Goal: Register for event/course

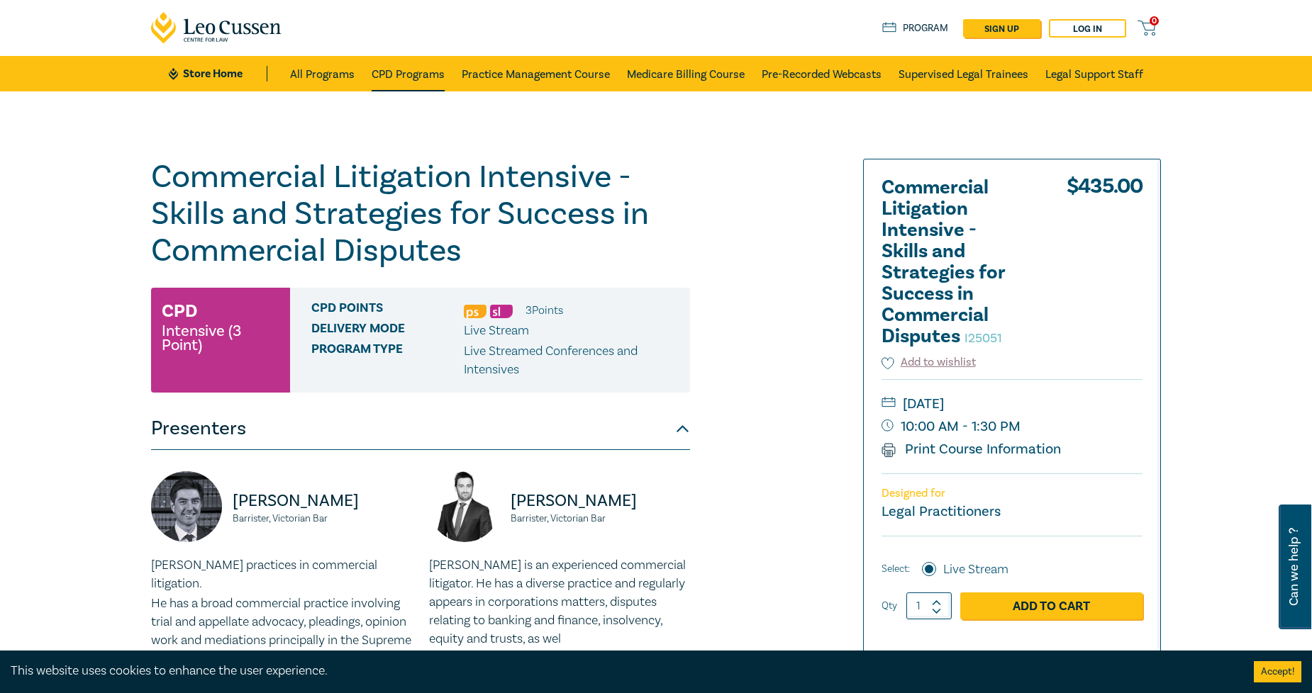
click at [386, 69] on link "CPD Programs" at bounding box center [408, 73] width 73 height 35
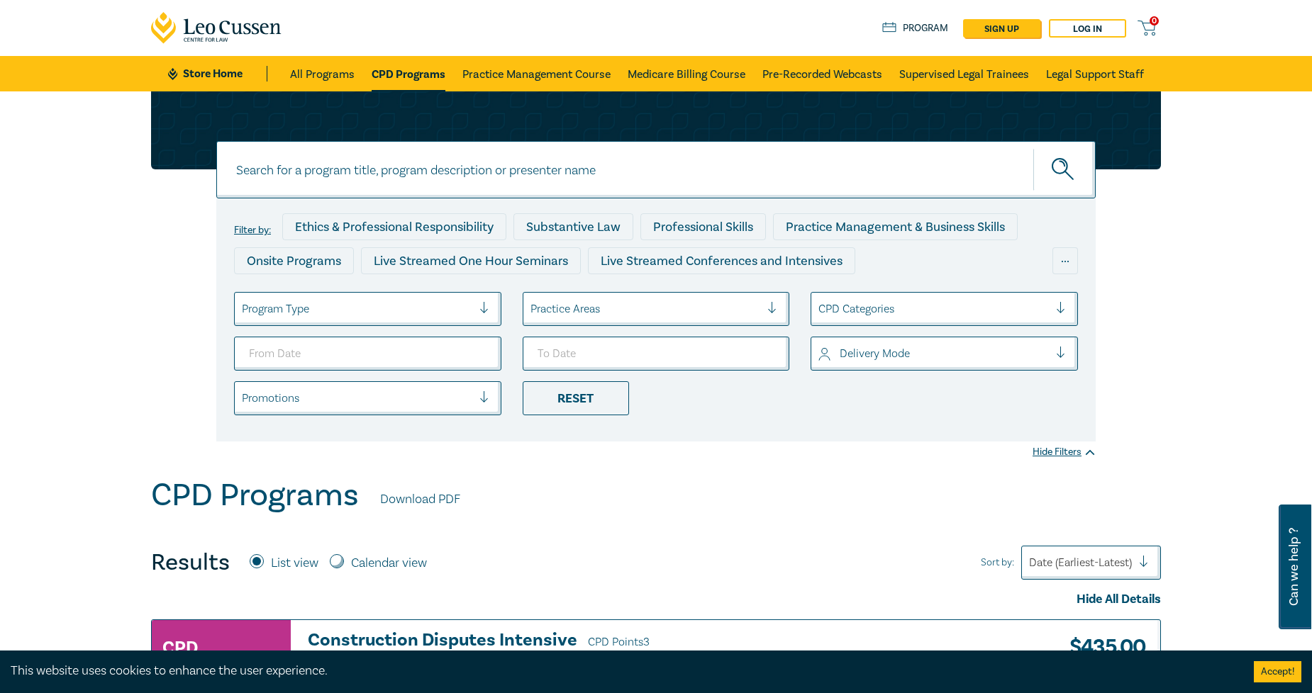
click at [535, 307] on div at bounding box center [645, 309] width 230 height 18
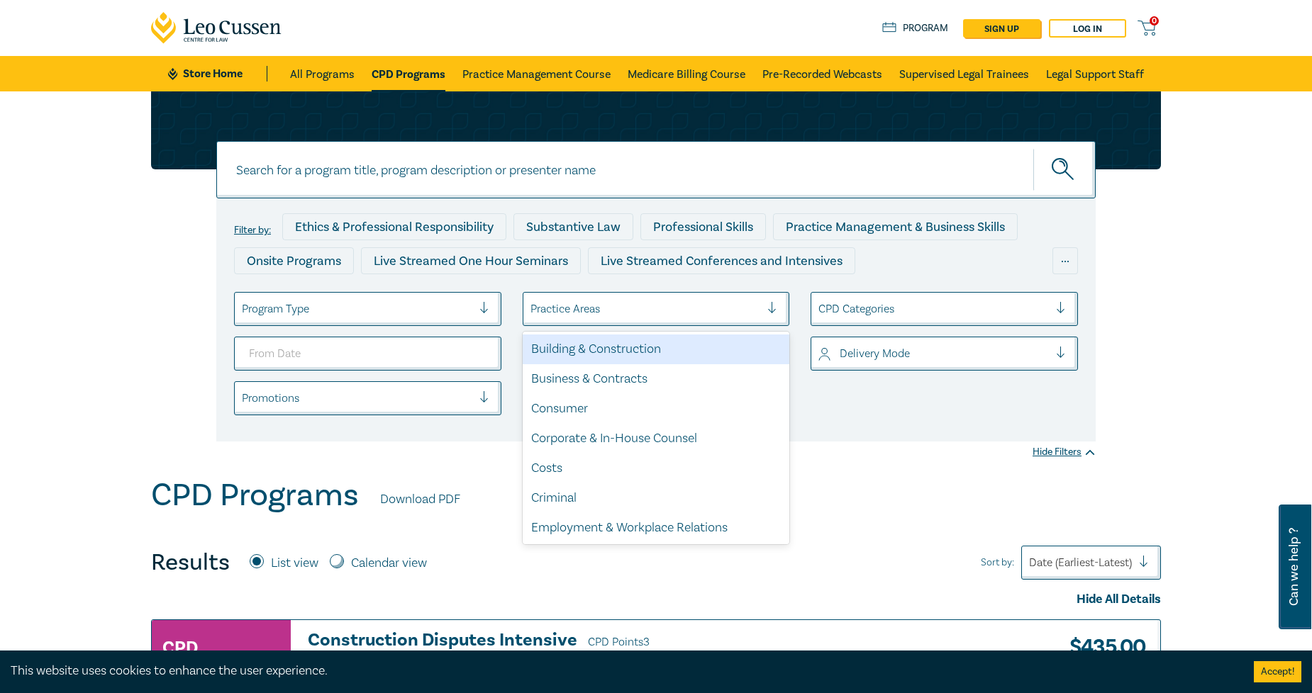
click at [579, 349] on div "Building & Construction" at bounding box center [656, 350] width 267 height 30
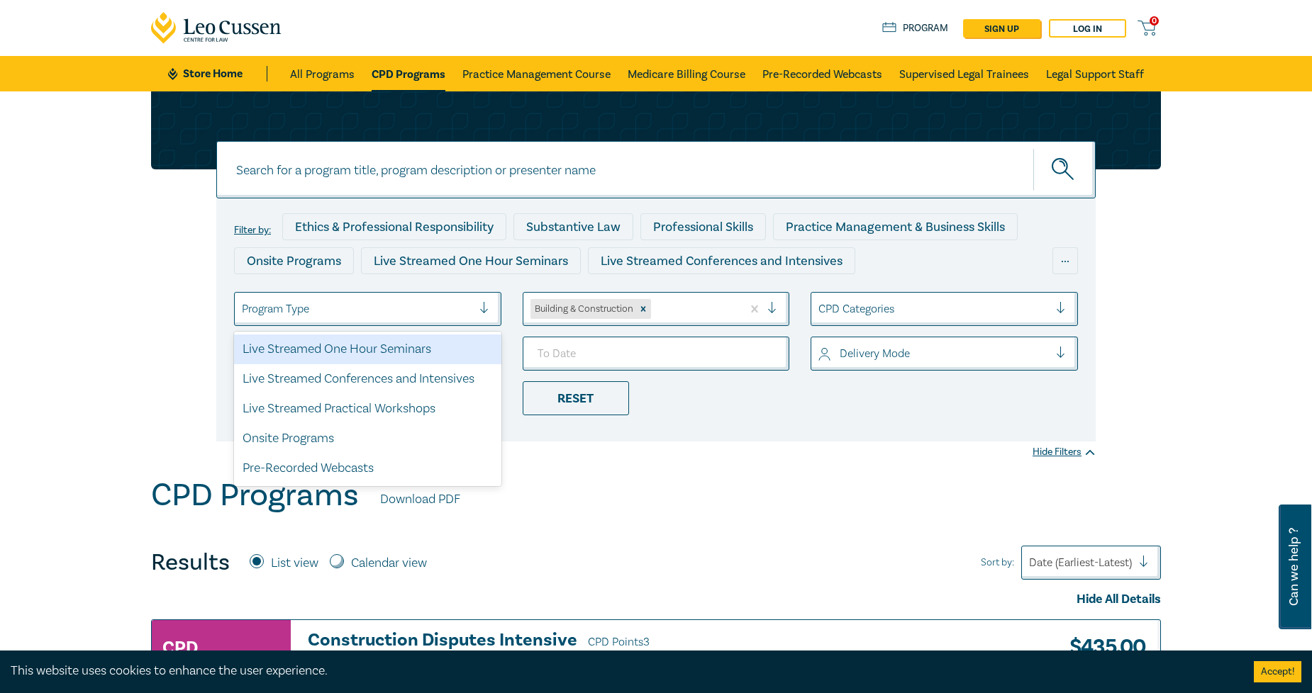
click at [457, 312] on div at bounding box center [357, 309] width 230 height 18
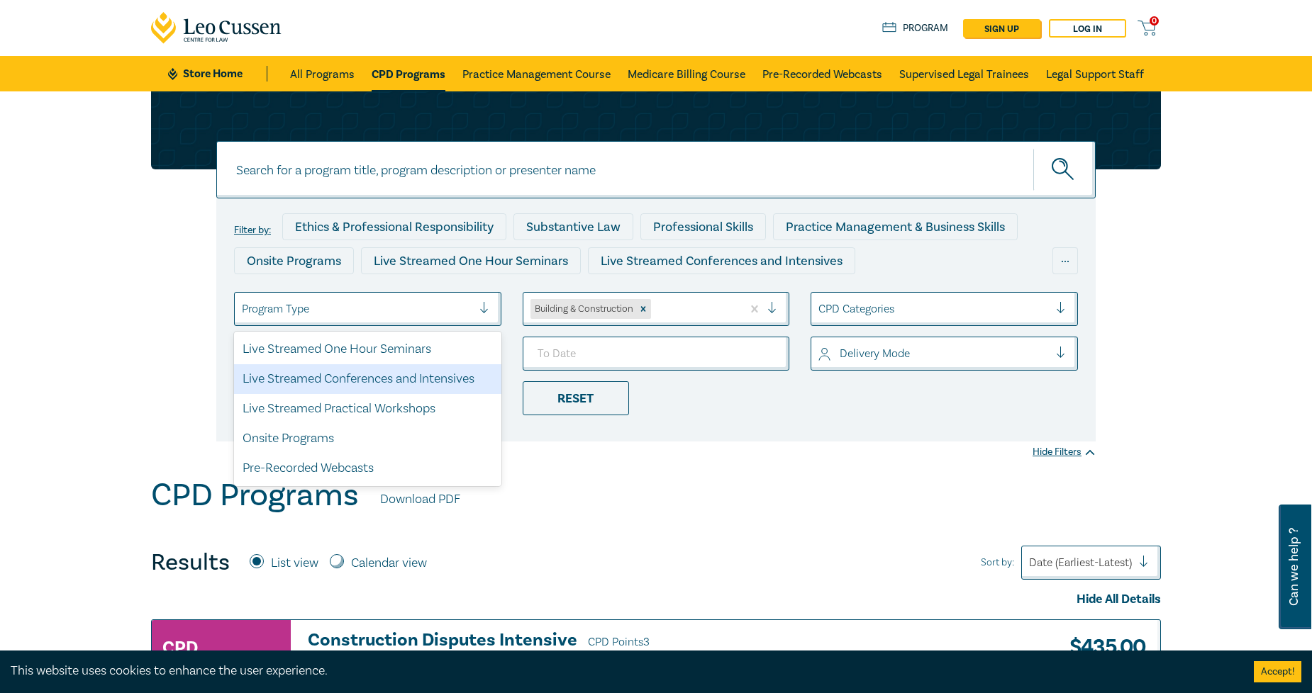
click at [401, 379] on div "Live Streamed Conferences and Intensives" at bounding box center [367, 379] width 267 height 30
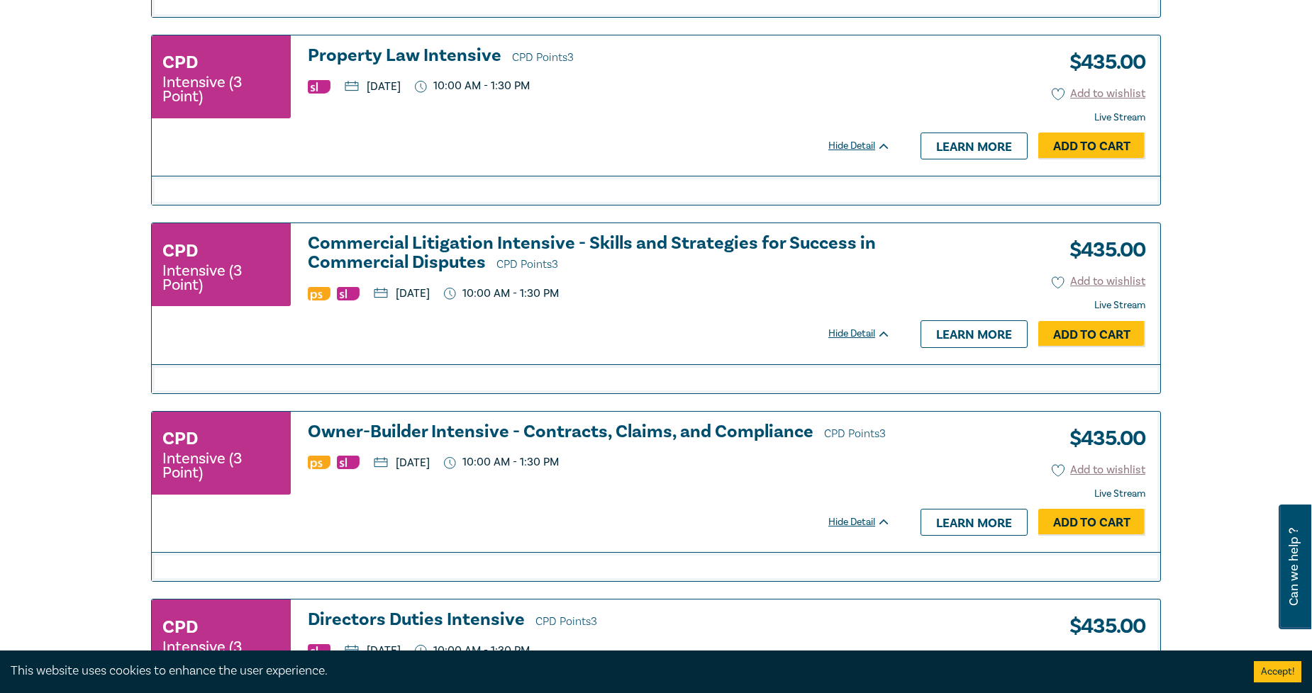
scroll to position [867, 0]
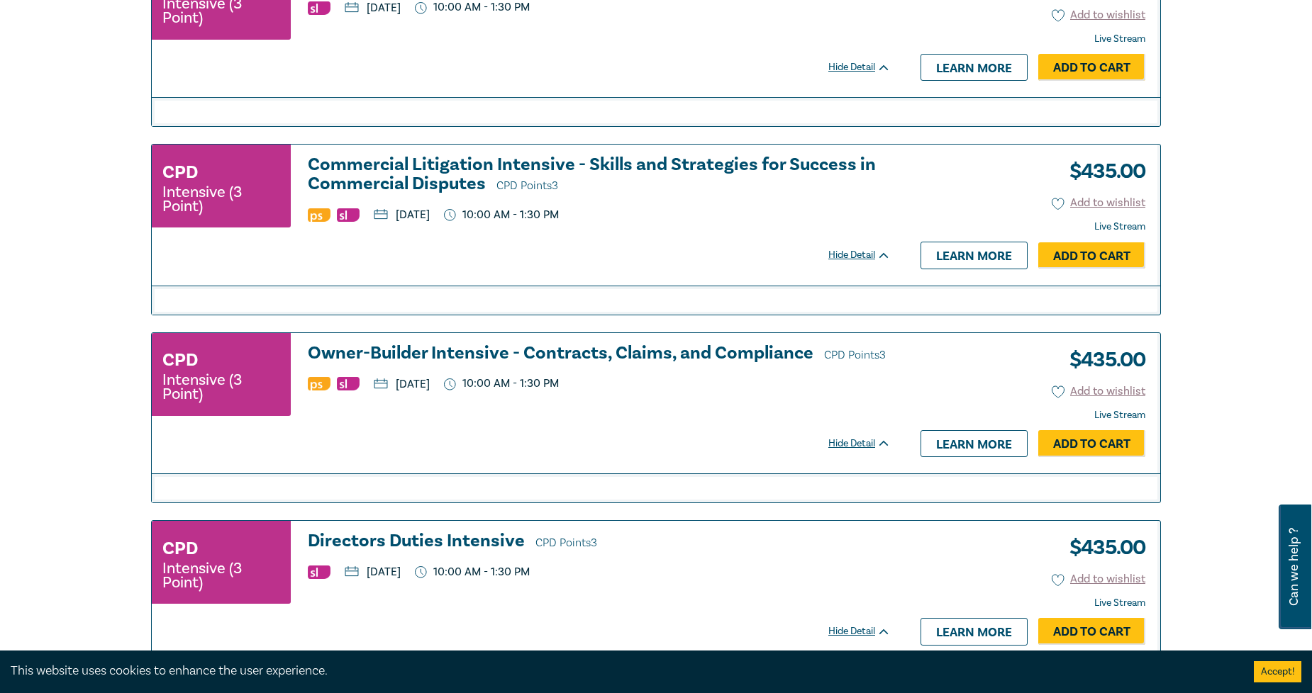
click at [564, 355] on h3 "Owner-Builder Intensive - Contracts, Claims, and Compliance CPD Points 3" at bounding box center [599, 354] width 583 height 21
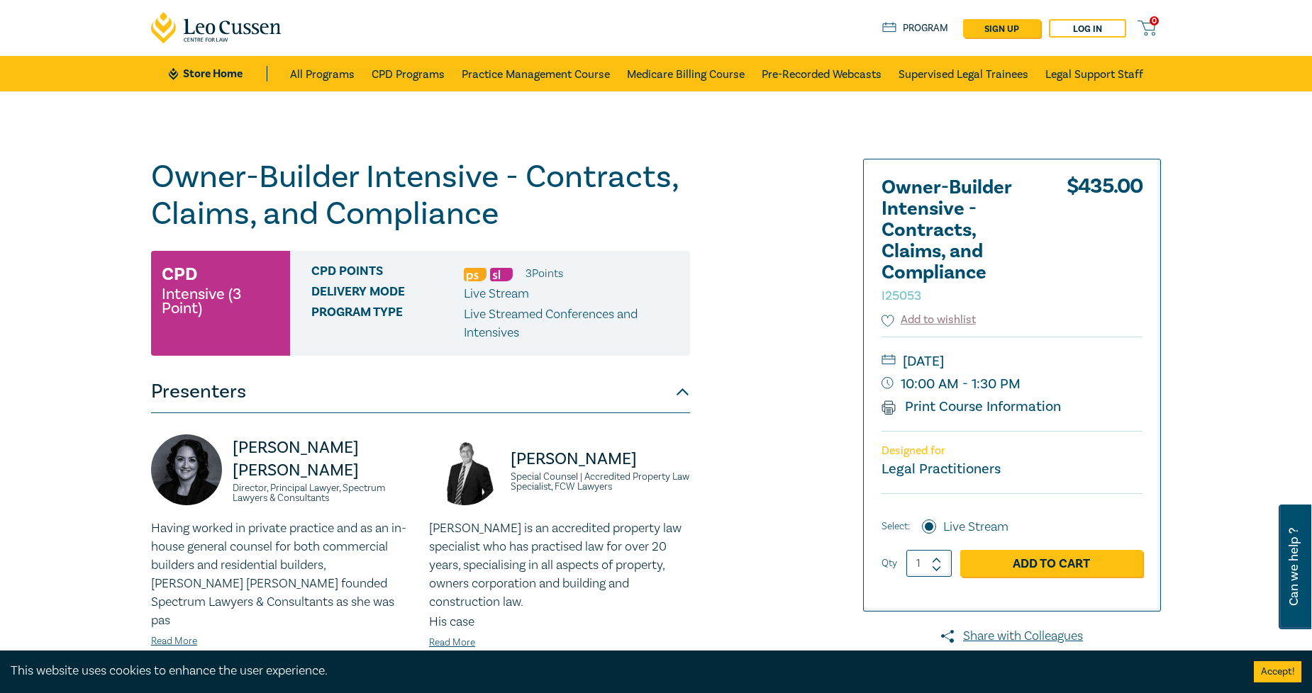
scroll to position [157, 0]
